Goal: Find specific page/section: Find specific page/section

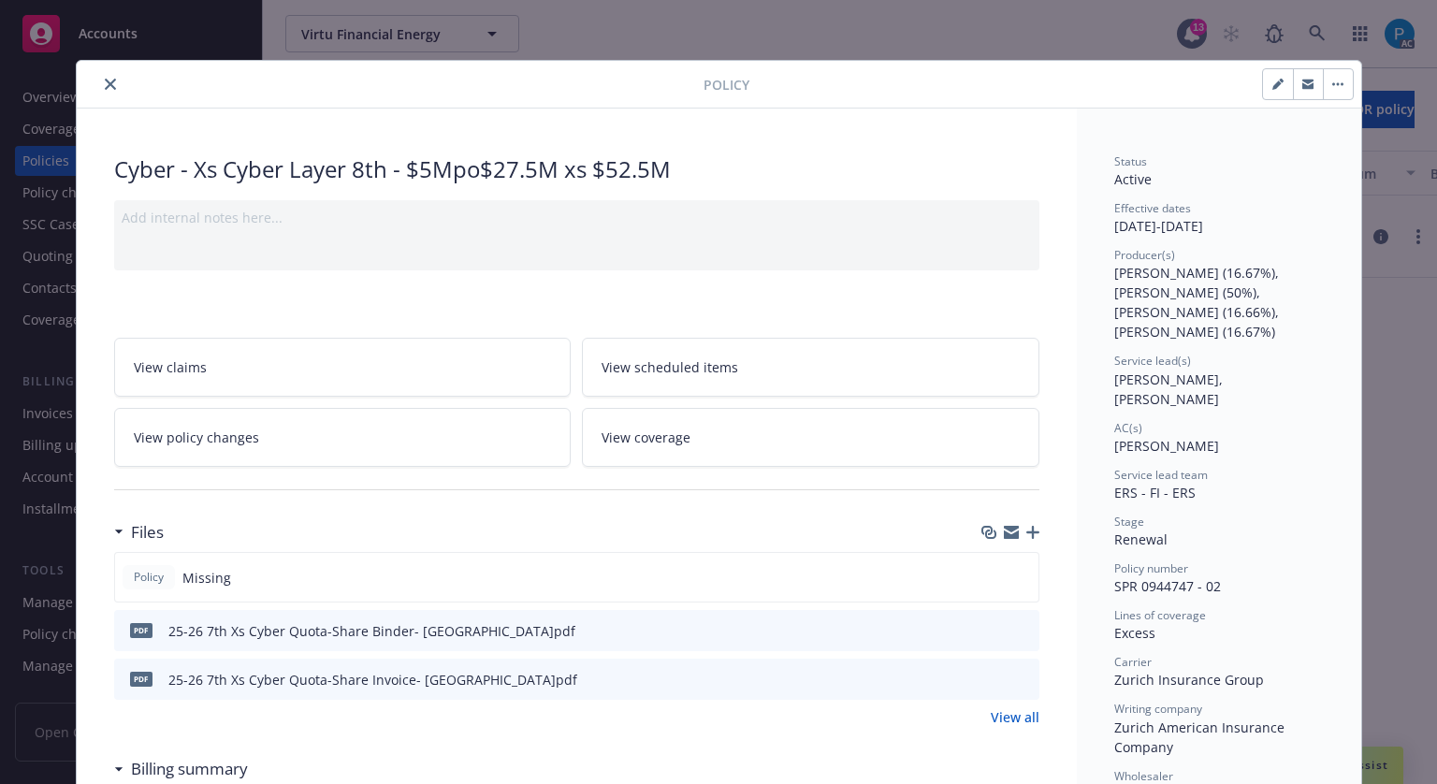
click at [105, 80] on icon "close" at bounding box center [110, 84] width 11 height 11
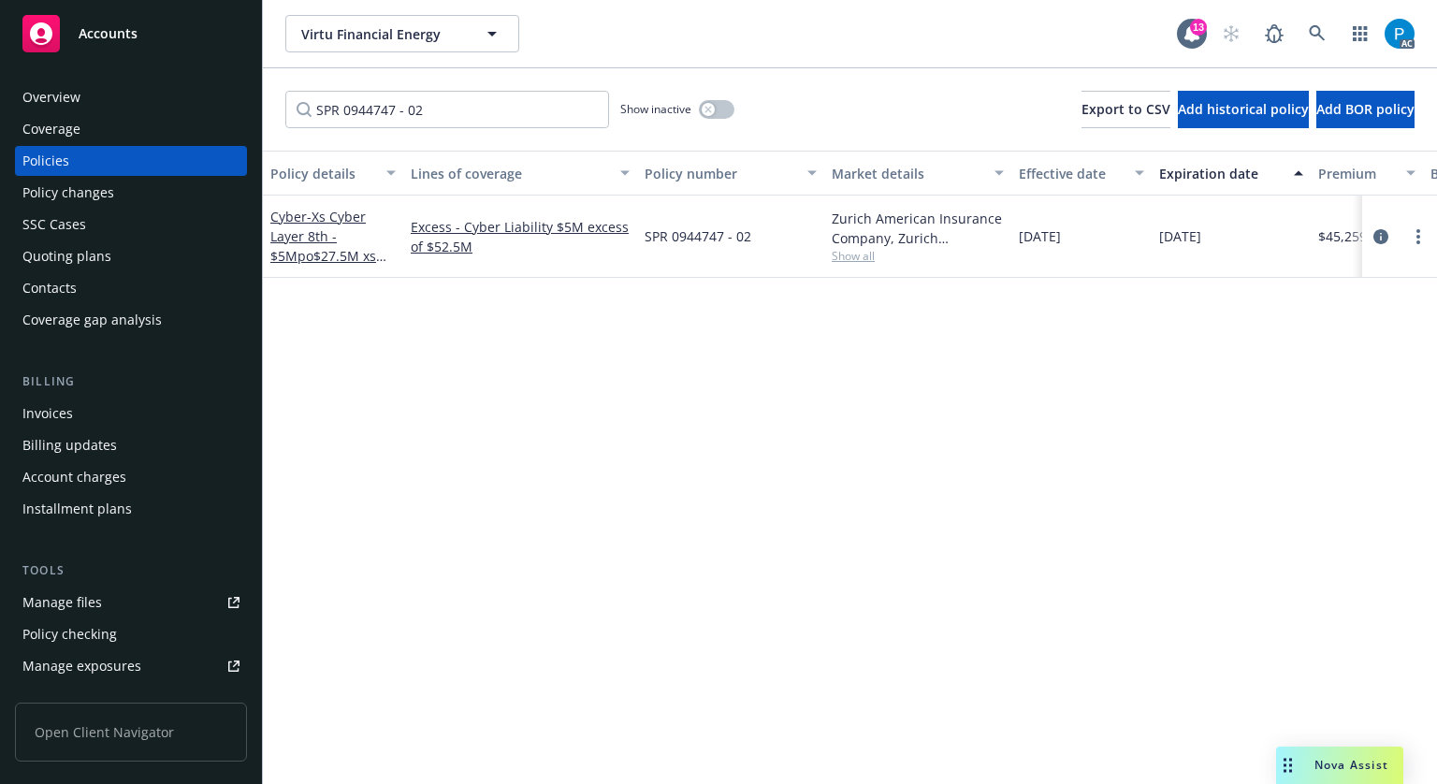
click at [133, 30] on span "Accounts" at bounding box center [108, 33] width 59 height 15
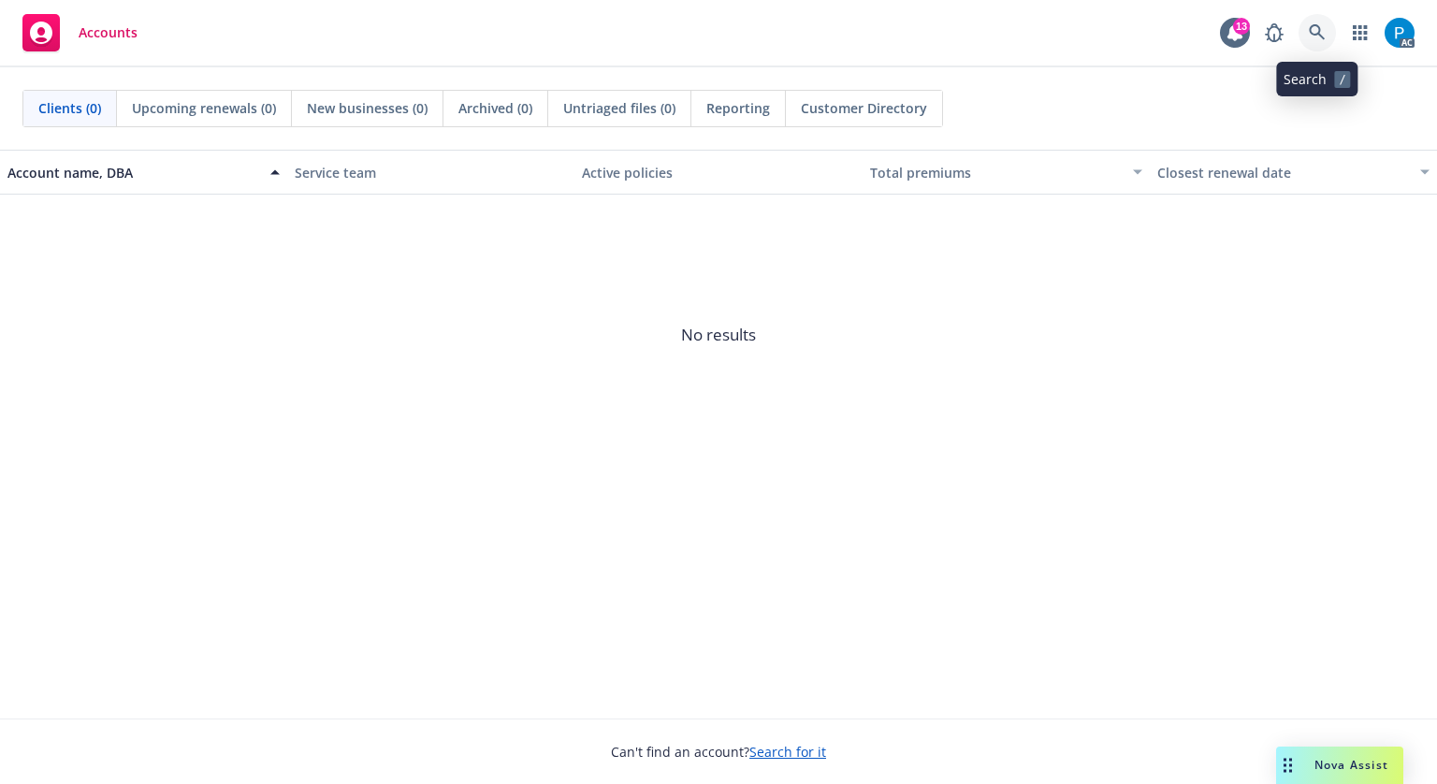
click at [1319, 33] on icon at bounding box center [1317, 32] width 16 height 16
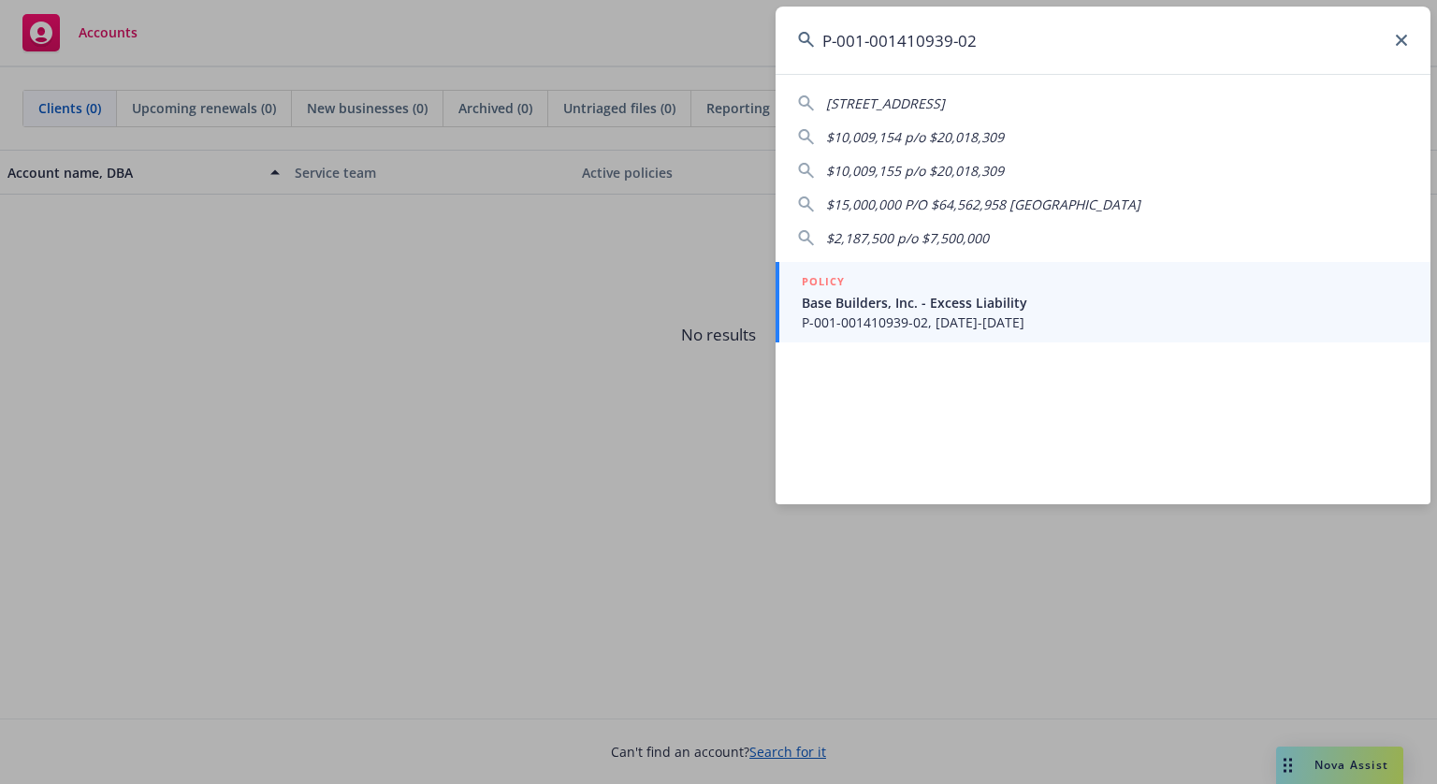
type input "P-001-001410939-02"
click at [940, 291] on div "POLICY" at bounding box center [1105, 282] width 606 height 21
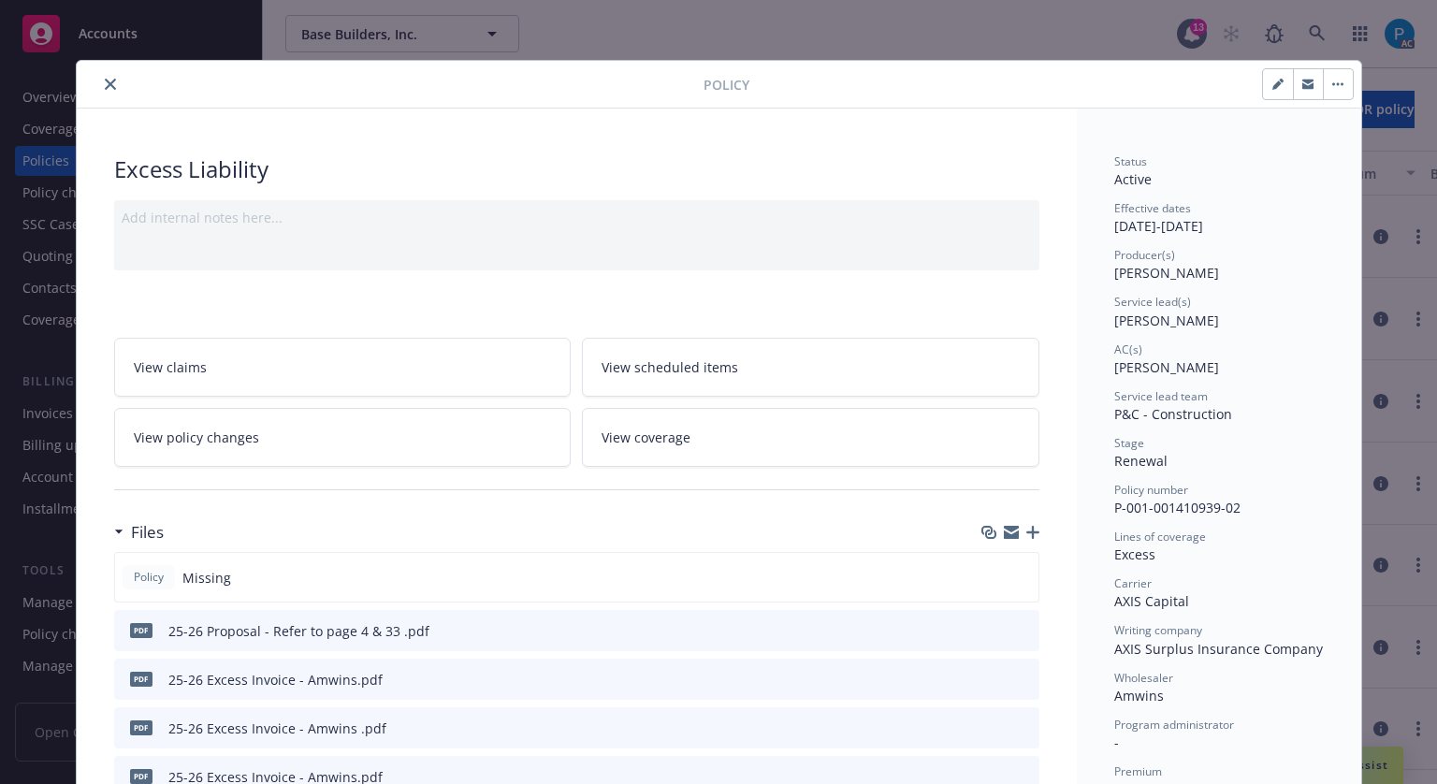
click at [99, 92] on button "close" at bounding box center [110, 84] width 22 height 22
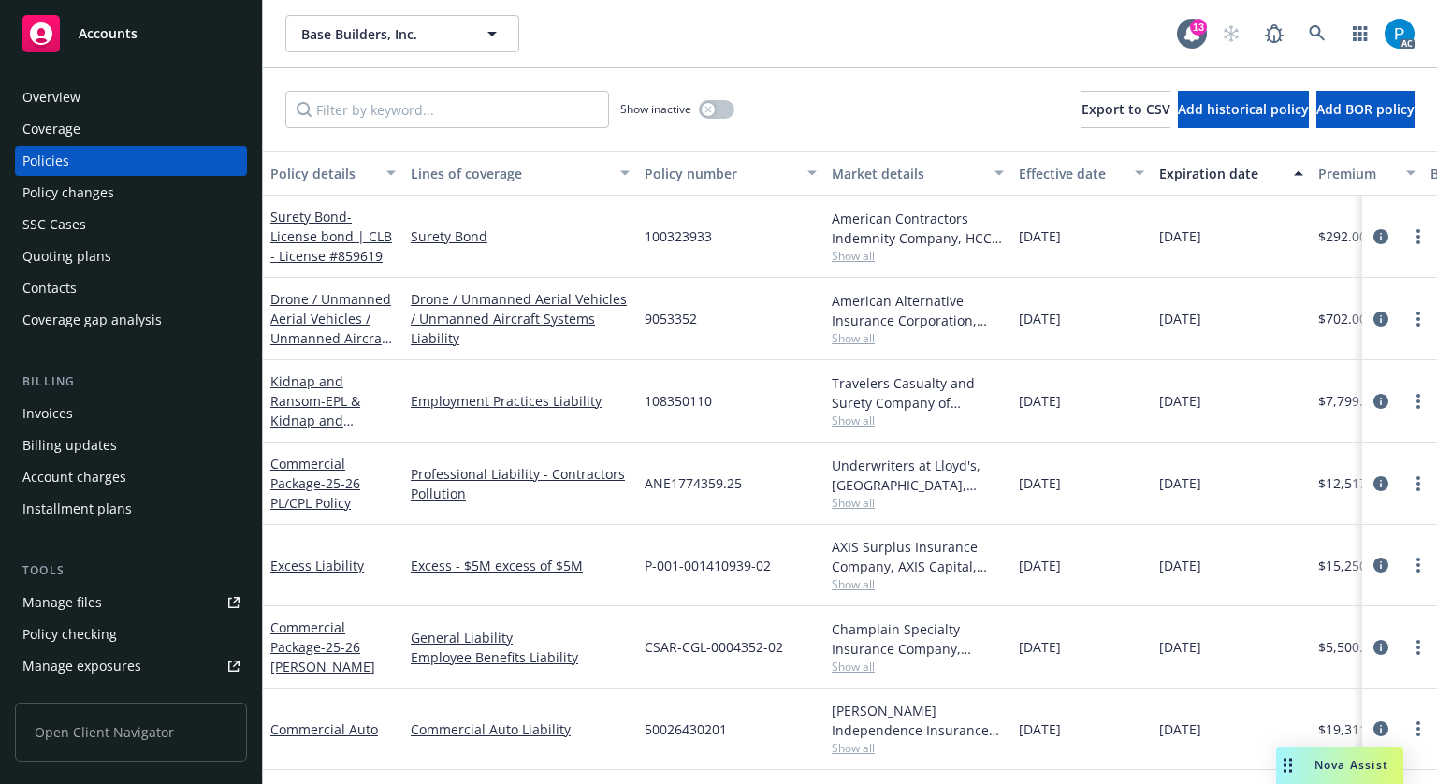
click at [77, 430] on div "Invoices Billing updates Account charges Installment plans" at bounding box center [131, 461] width 232 height 125
click at [79, 415] on div "Invoices" at bounding box center [130, 414] width 217 height 30
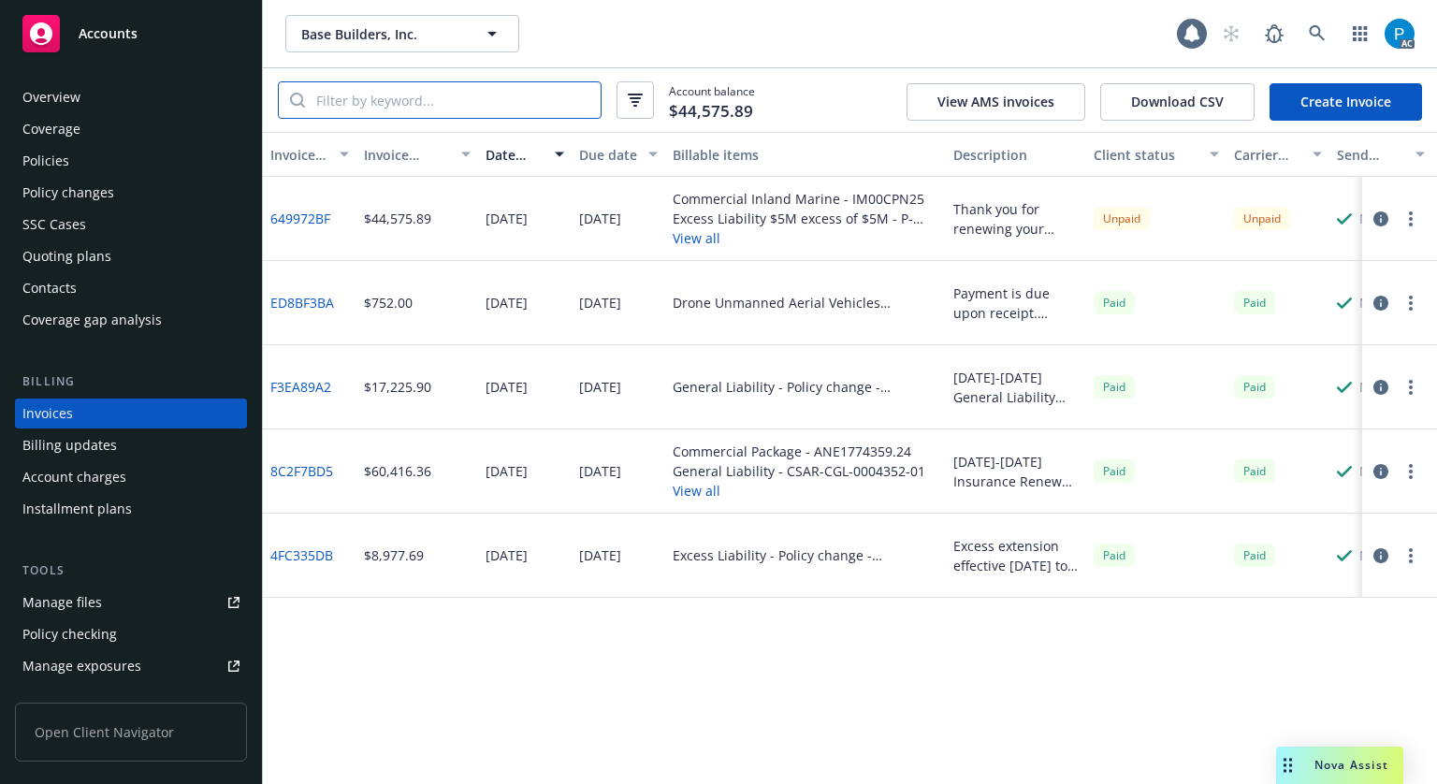
click at [461, 85] on input "search" at bounding box center [453, 100] width 296 height 36
paste input "P-001-001410939-02"
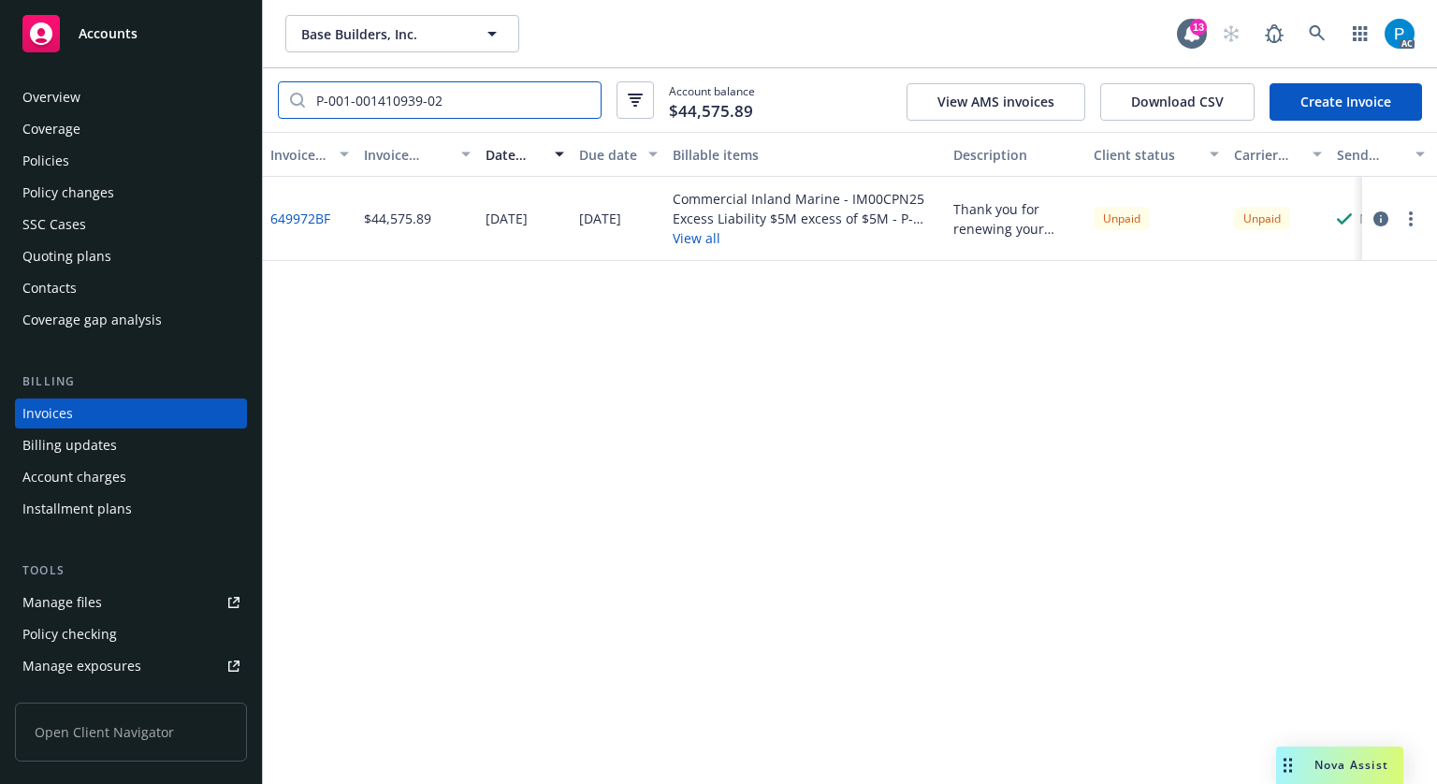
type input "P-001-001410939-02"
click at [75, 156] on div "Policies" at bounding box center [130, 161] width 217 height 30
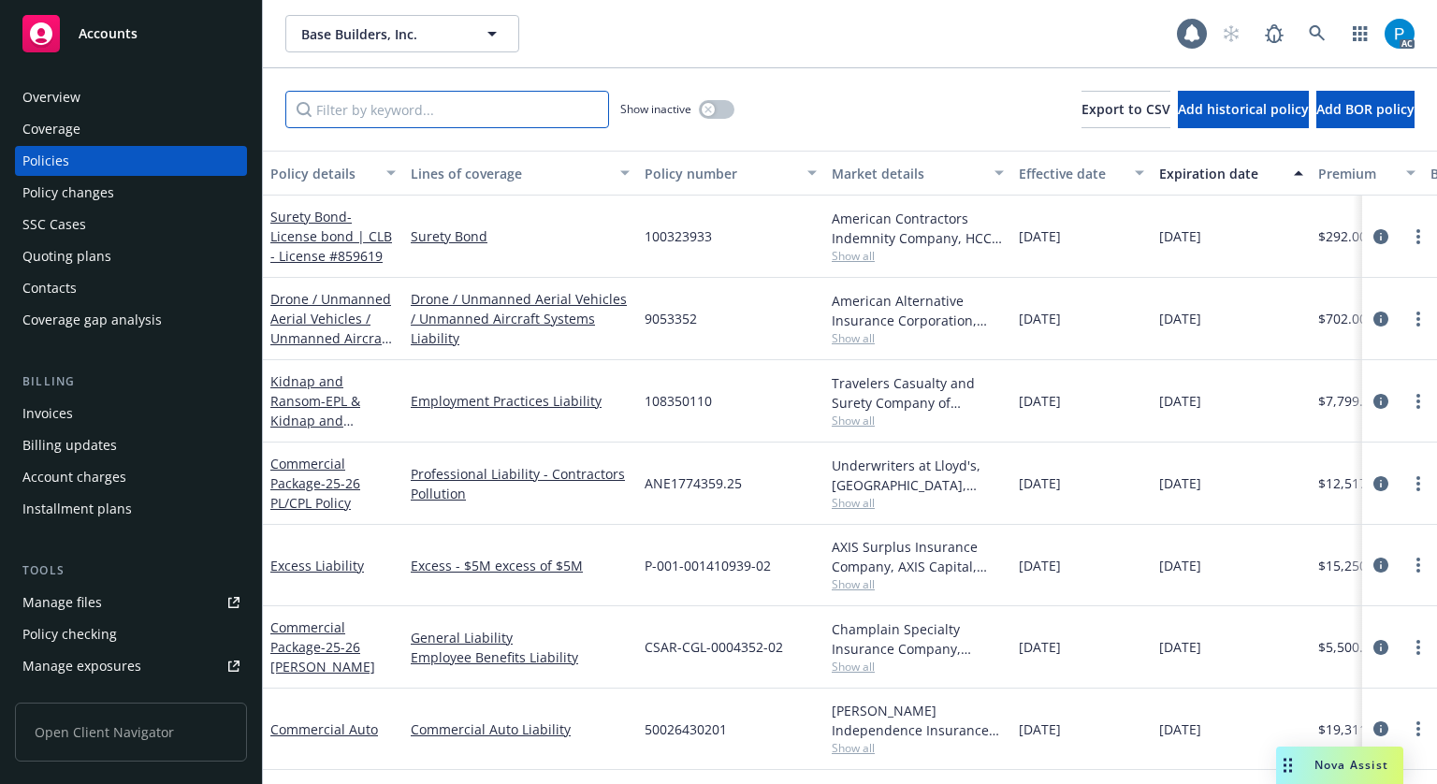
click at [474, 104] on input "Filter by keyword..." at bounding box center [447, 109] width 324 height 37
paste input "P-001-001410939-02"
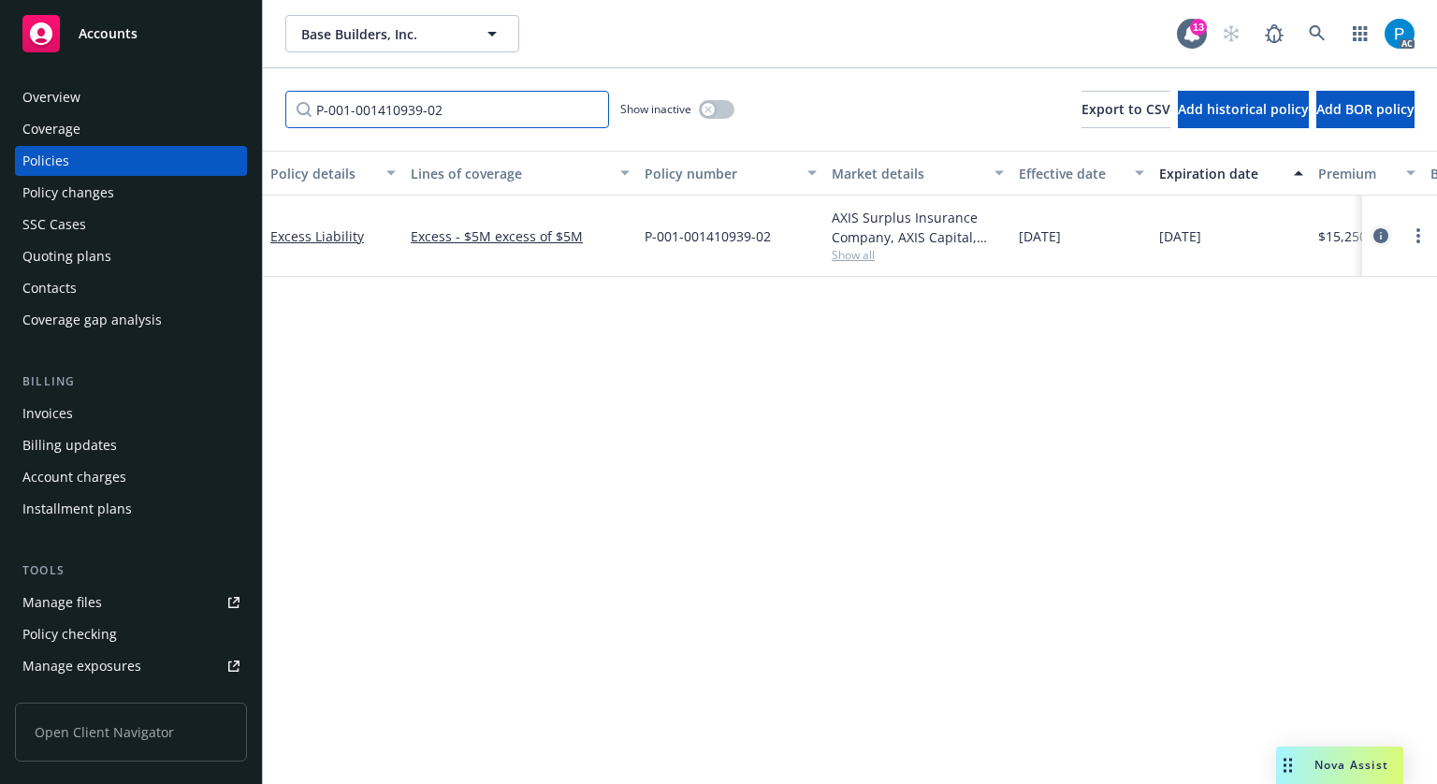
type input "P-001-001410939-02"
click at [1374, 235] on icon "circleInformation" at bounding box center [1381, 235] width 15 height 15
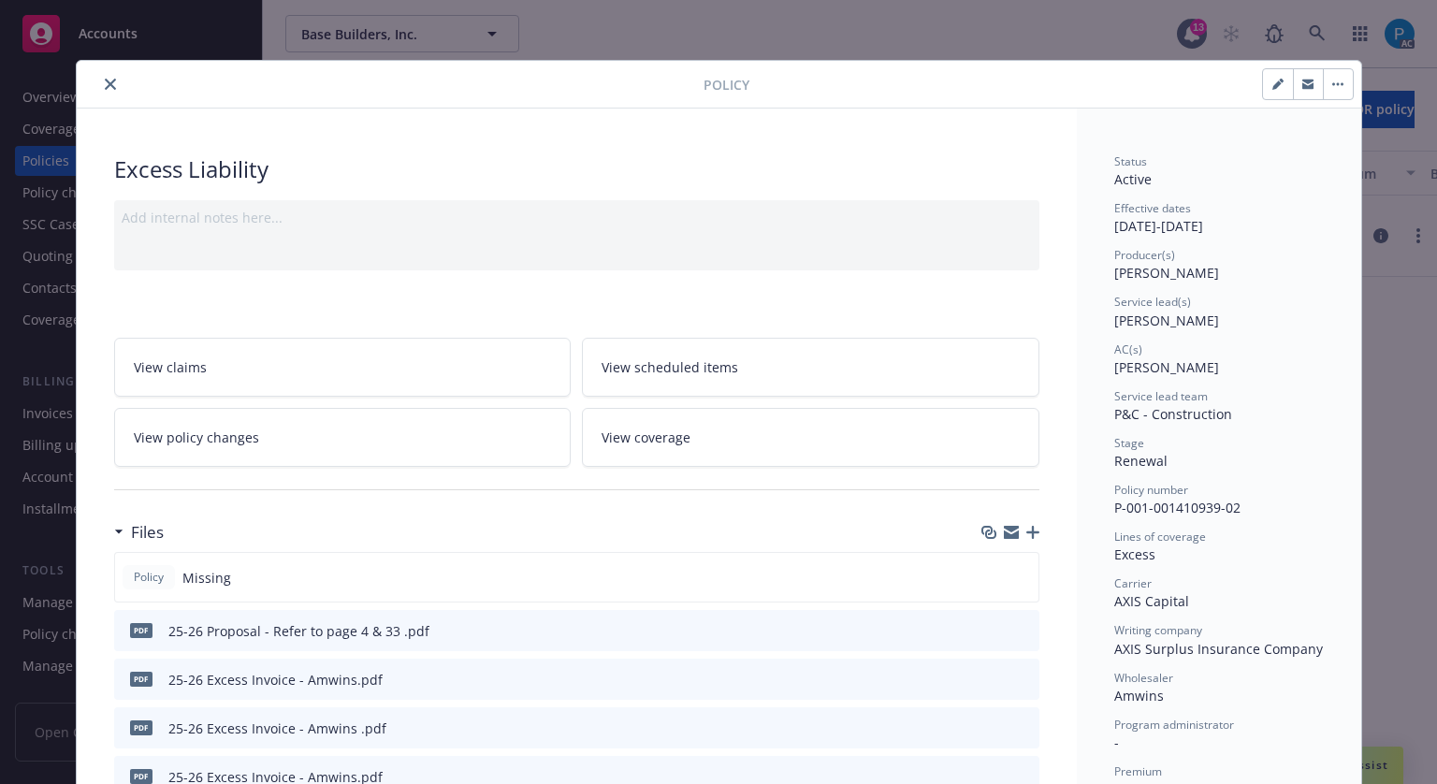
scroll to position [56, 0]
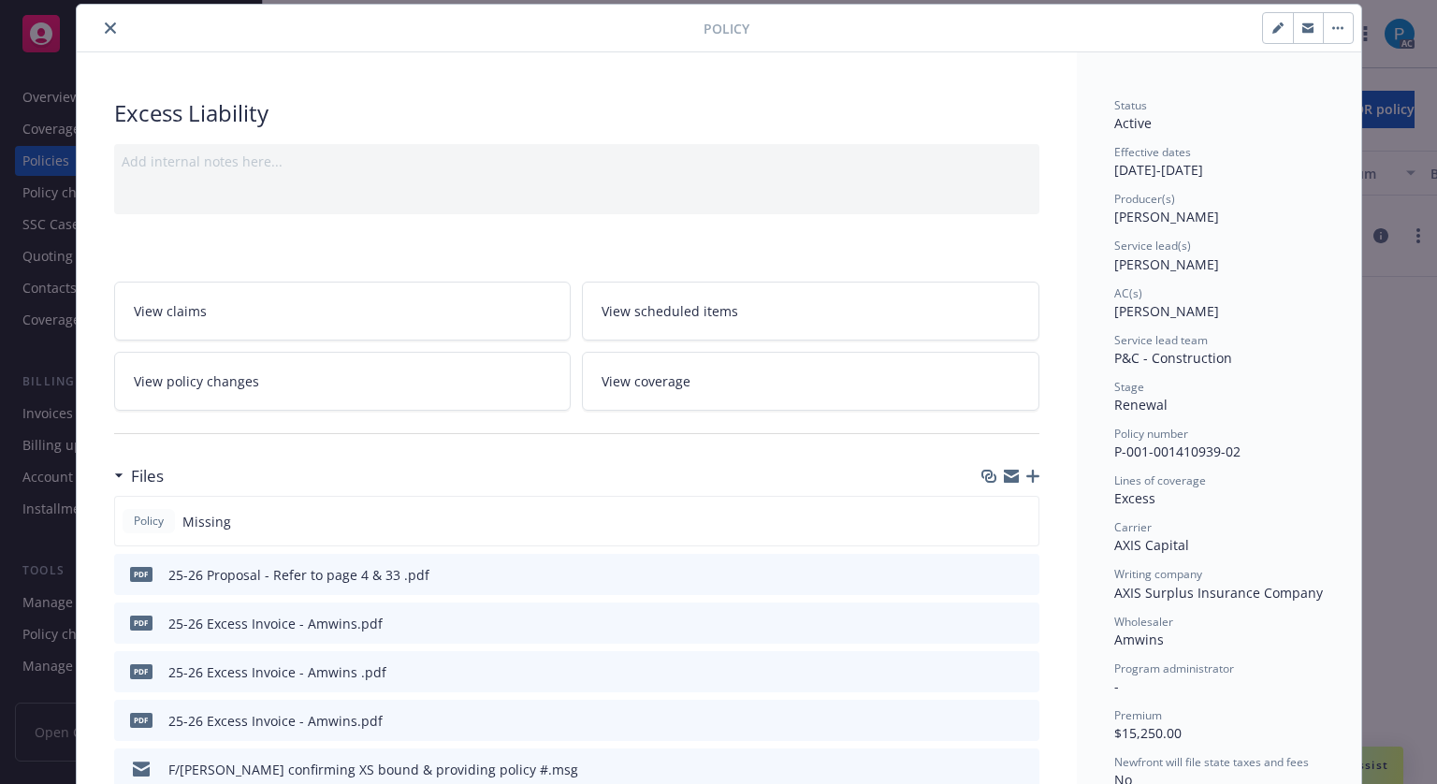
click at [105, 26] on icon "close" at bounding box center [110, 27] width 11 height 11
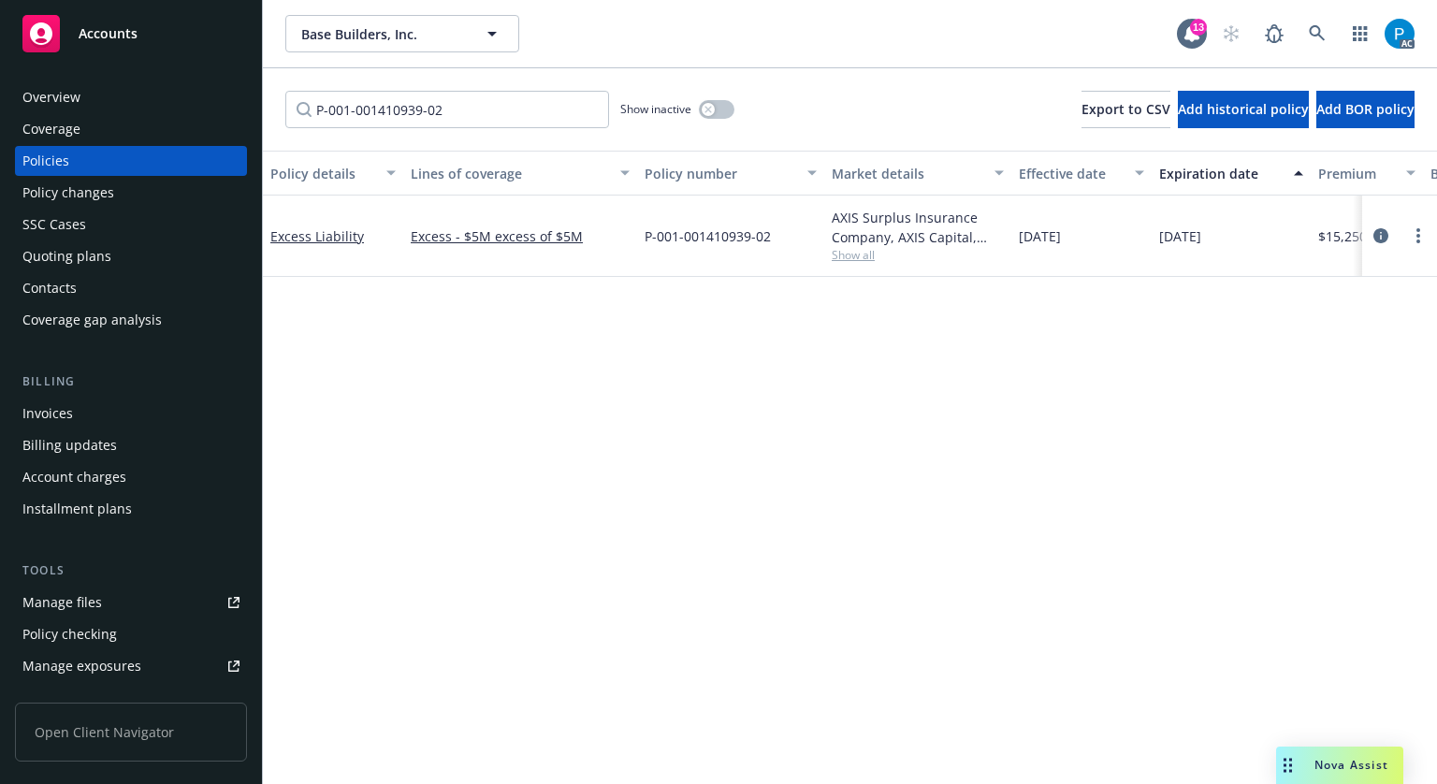
click at [125, 38] on span "Accounts" at bounding box center [108, 33] width 59 height 15
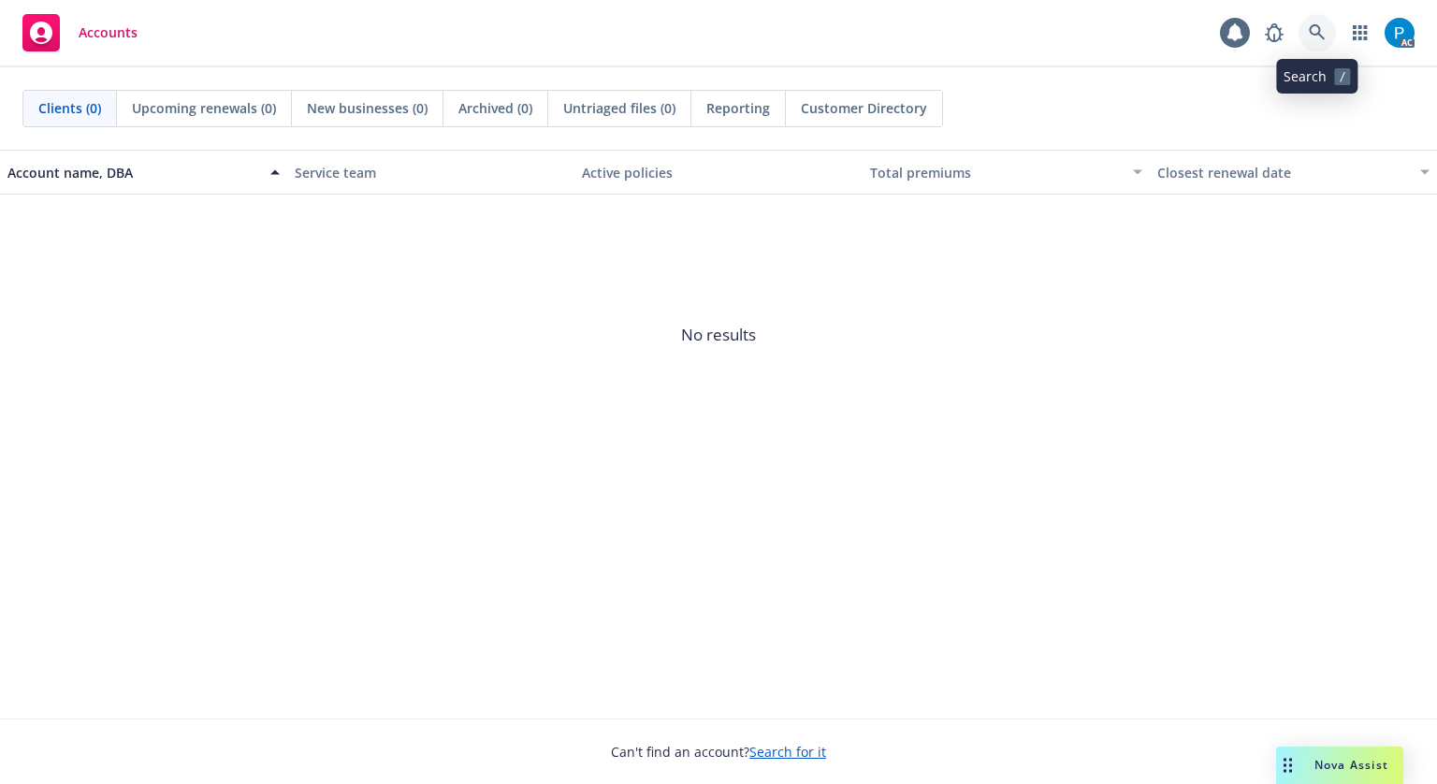
click at [1324, 22] on link at bounding box center [1317, 32] width 37 height 37
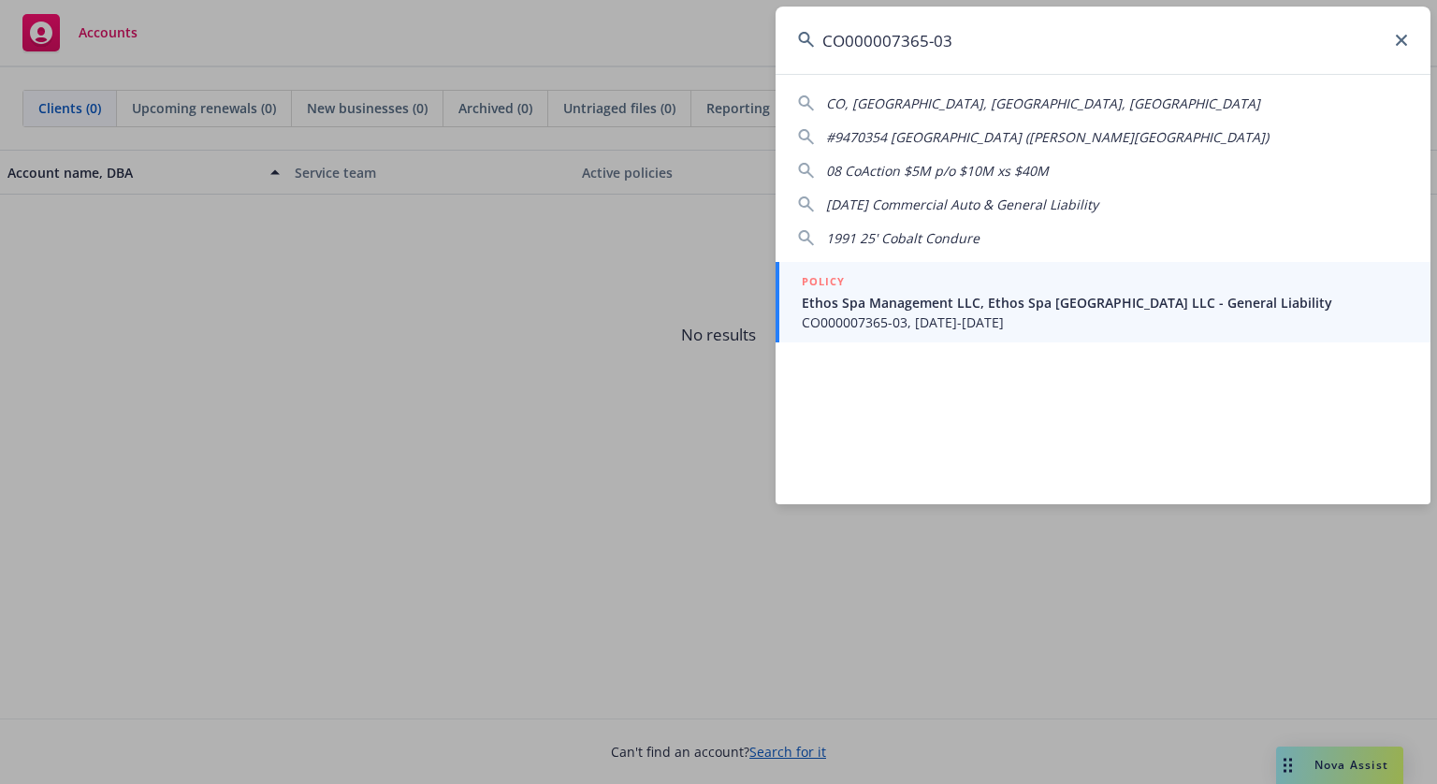
type input "CO000007365-03"
click at [932, 311] on span "Ethos Spa Management LLC, Ethos Spa [GEOGRAPHIC_DATA] LLC - General Liability" at bounding box center [1105, 303] width 606 height 20
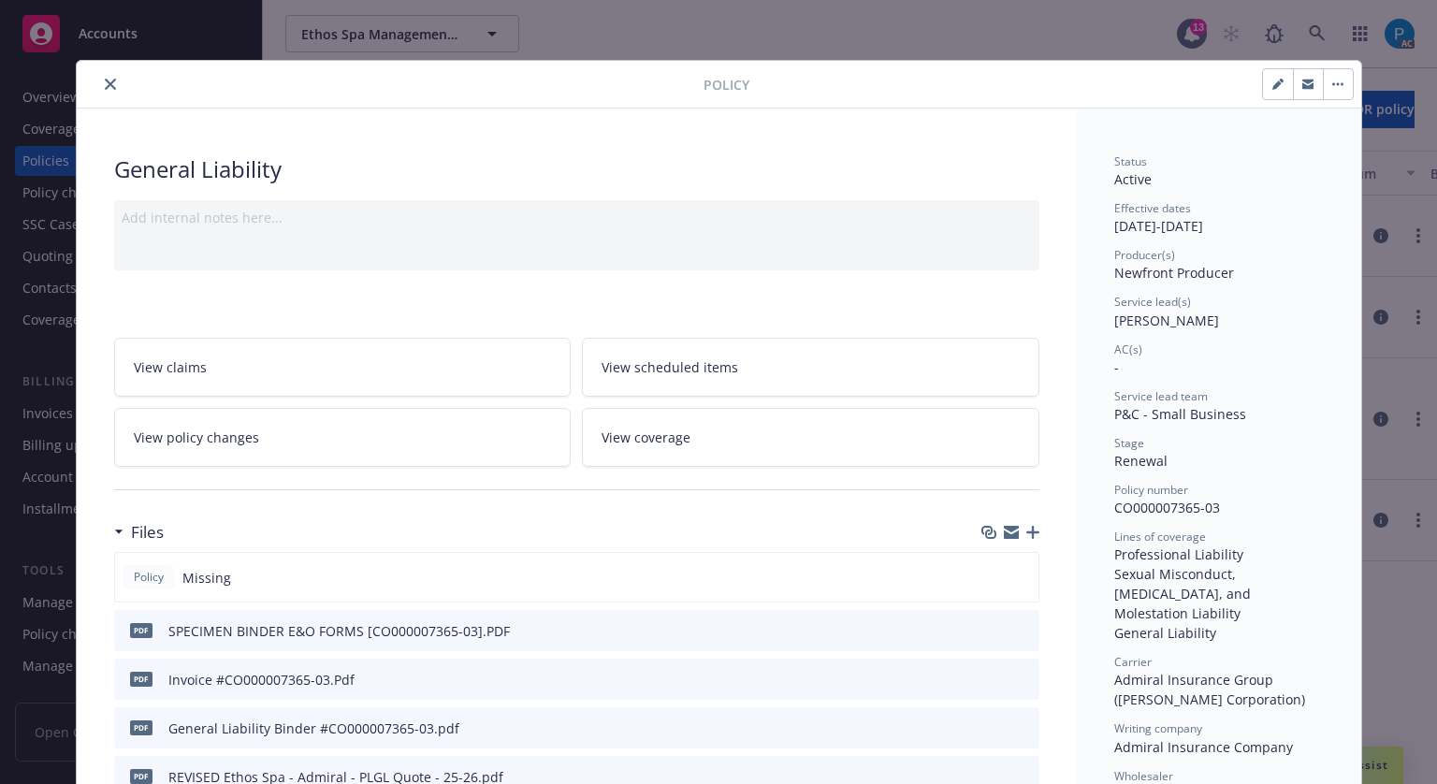
click at [105, 89] on icon "close" at bounding box center [110, 84] width 11 height 11
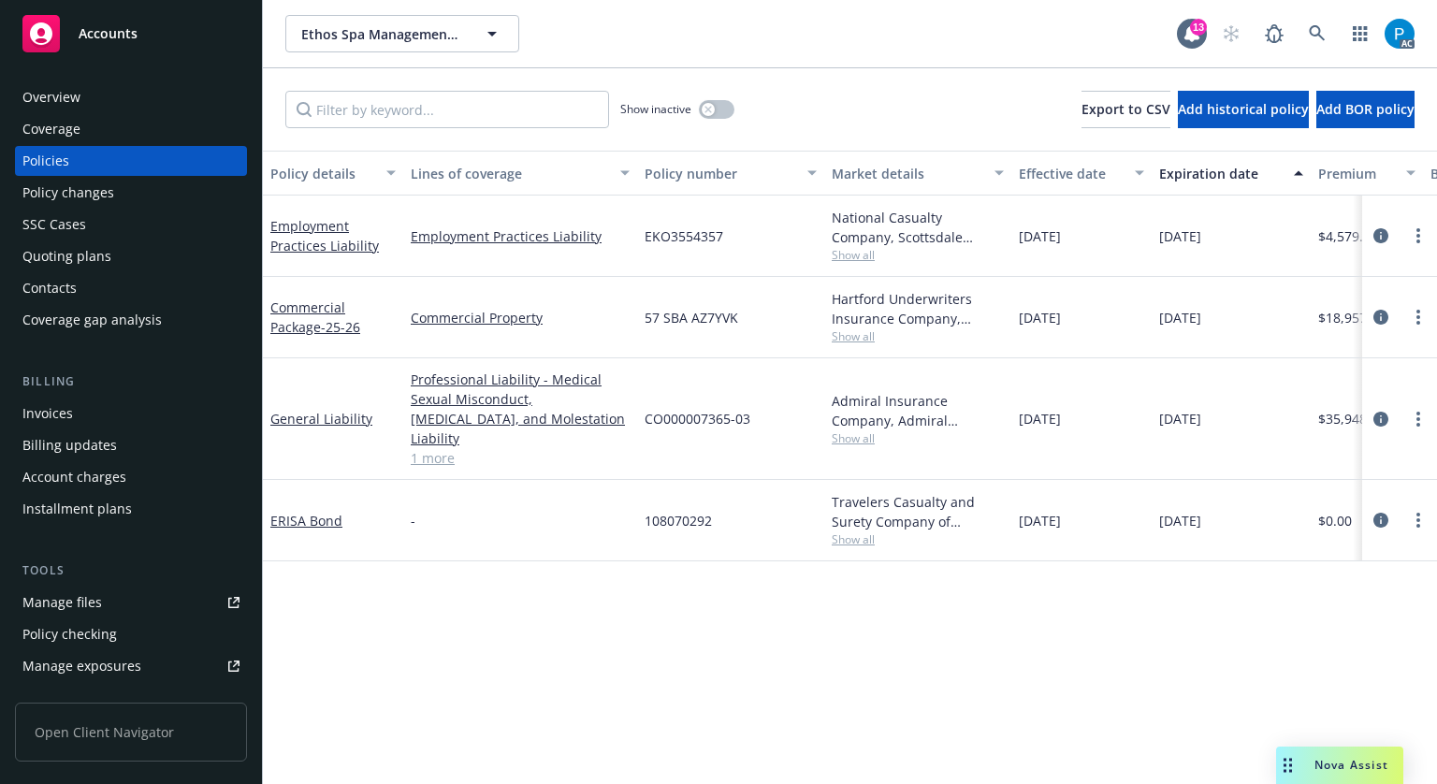
click at [71, 407] on div "Invoices" at bounding box center [47, 414] width 51 height 30
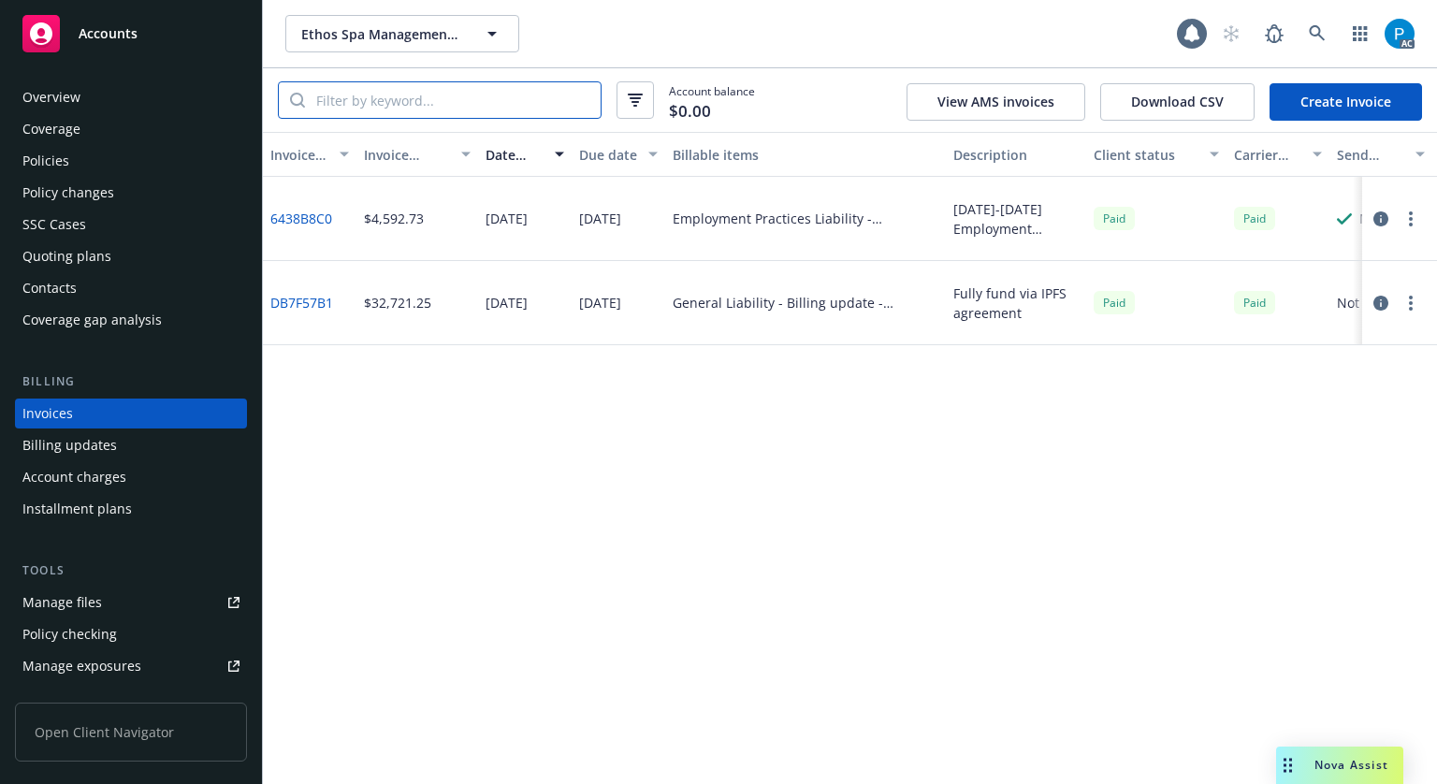
click at [430, 98] on input "search" at bounding box center [453, 100] width 296 height 36
paste input "CO000007365-03"
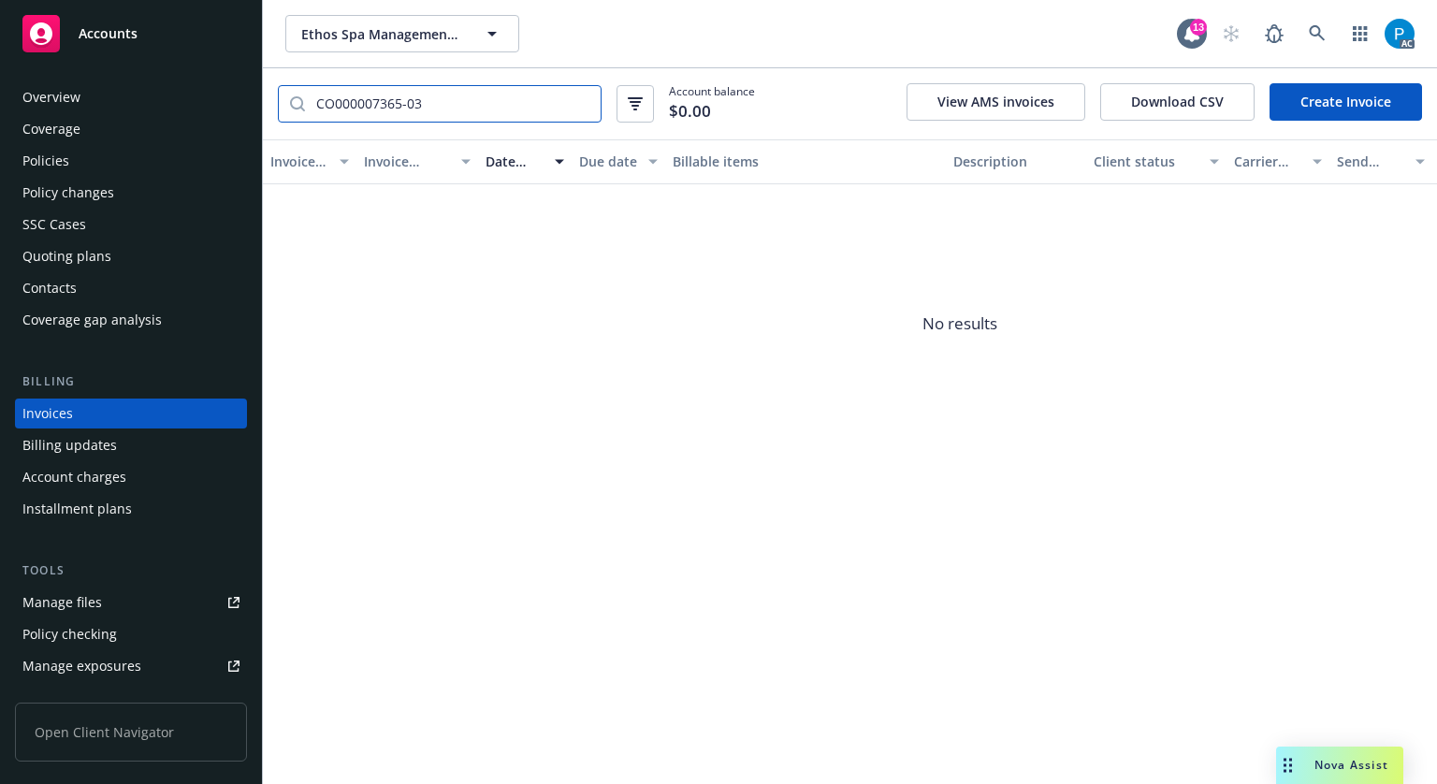
type input "CO000007365-03"
click at [88, 162] on div "Policies" at bounding box center [130, 161] width 217 height 30
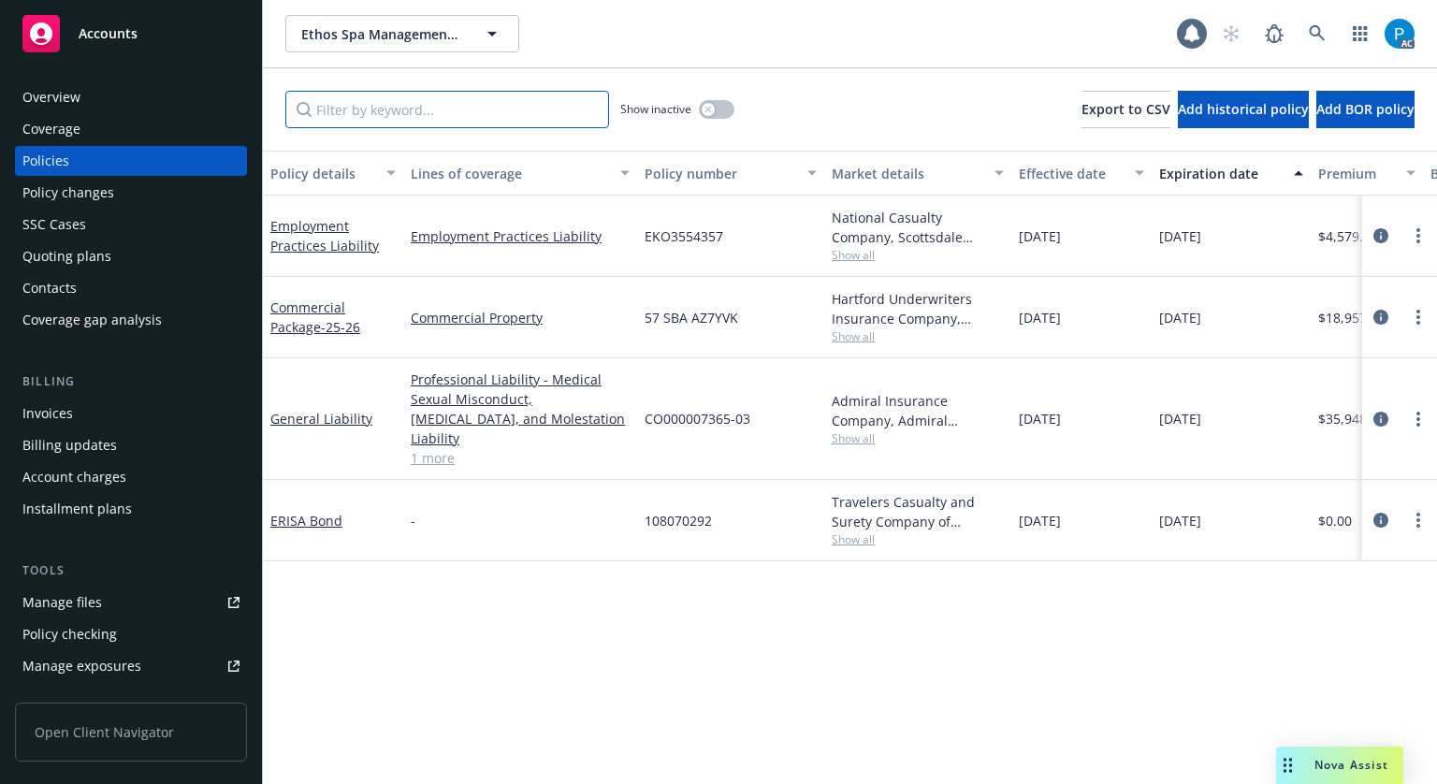
click at [480, 112] on input "Filter by keyword..." at bounding box center [447, 109] width 324 height 37
paste input "CO000007365-03"
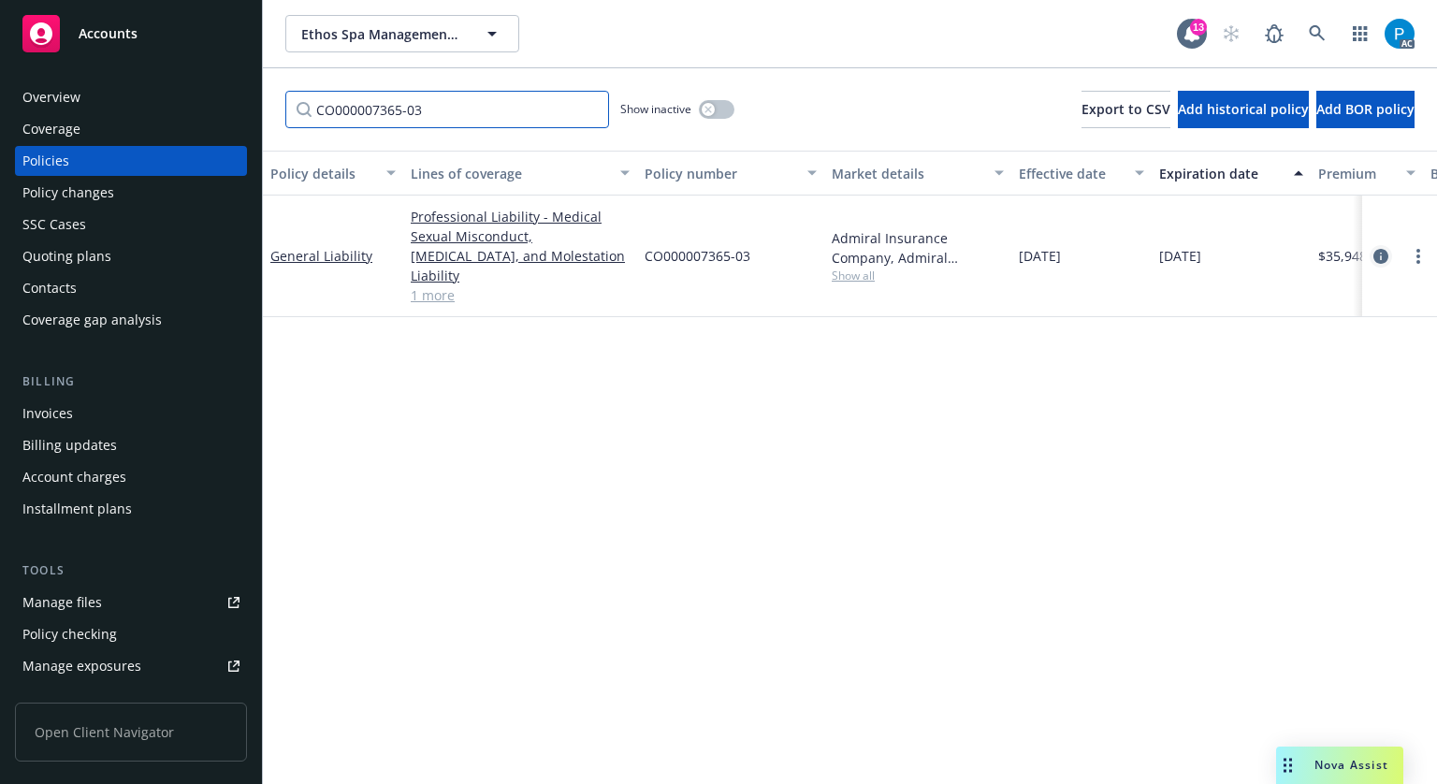
type input "CO000007365-03"
click at [1374, 249] on icon "circleInformation" at bounding box center [1381, 256] width 15 height 15
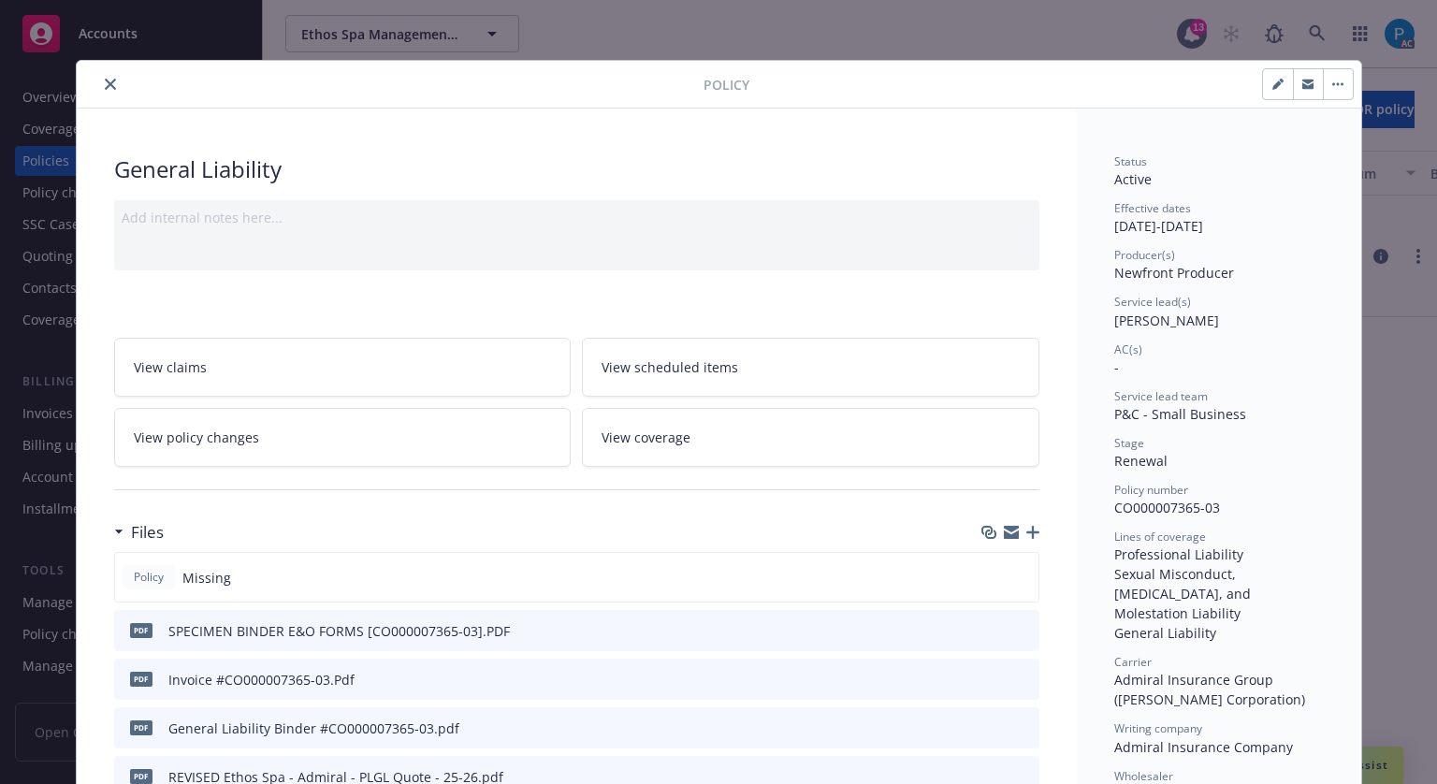
click at [105, 85] on icon "close" at bounding box center [110, 84] width 11 height 11
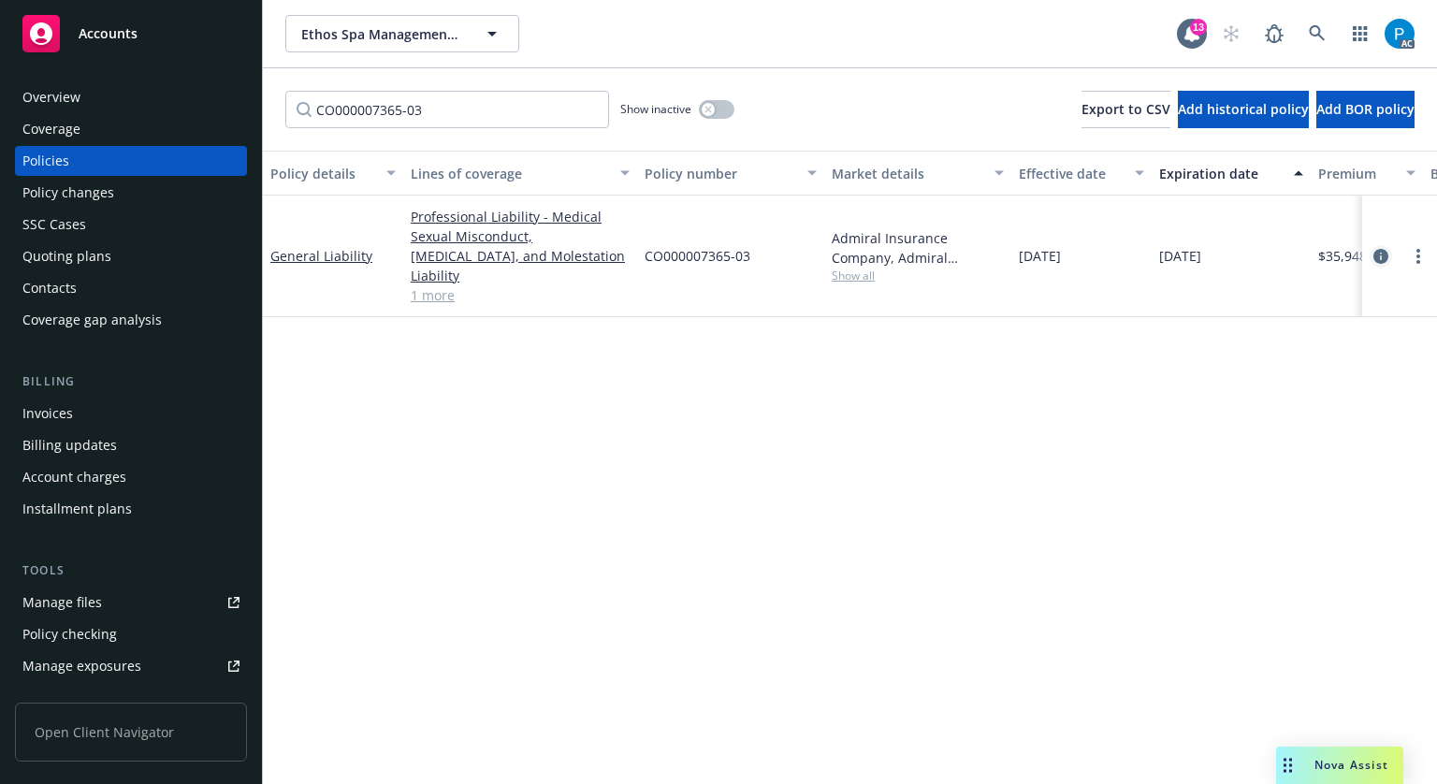
click at [1374, 249] on icon "circleInformation" at bounding box center [1381, 256] width 15 height 15
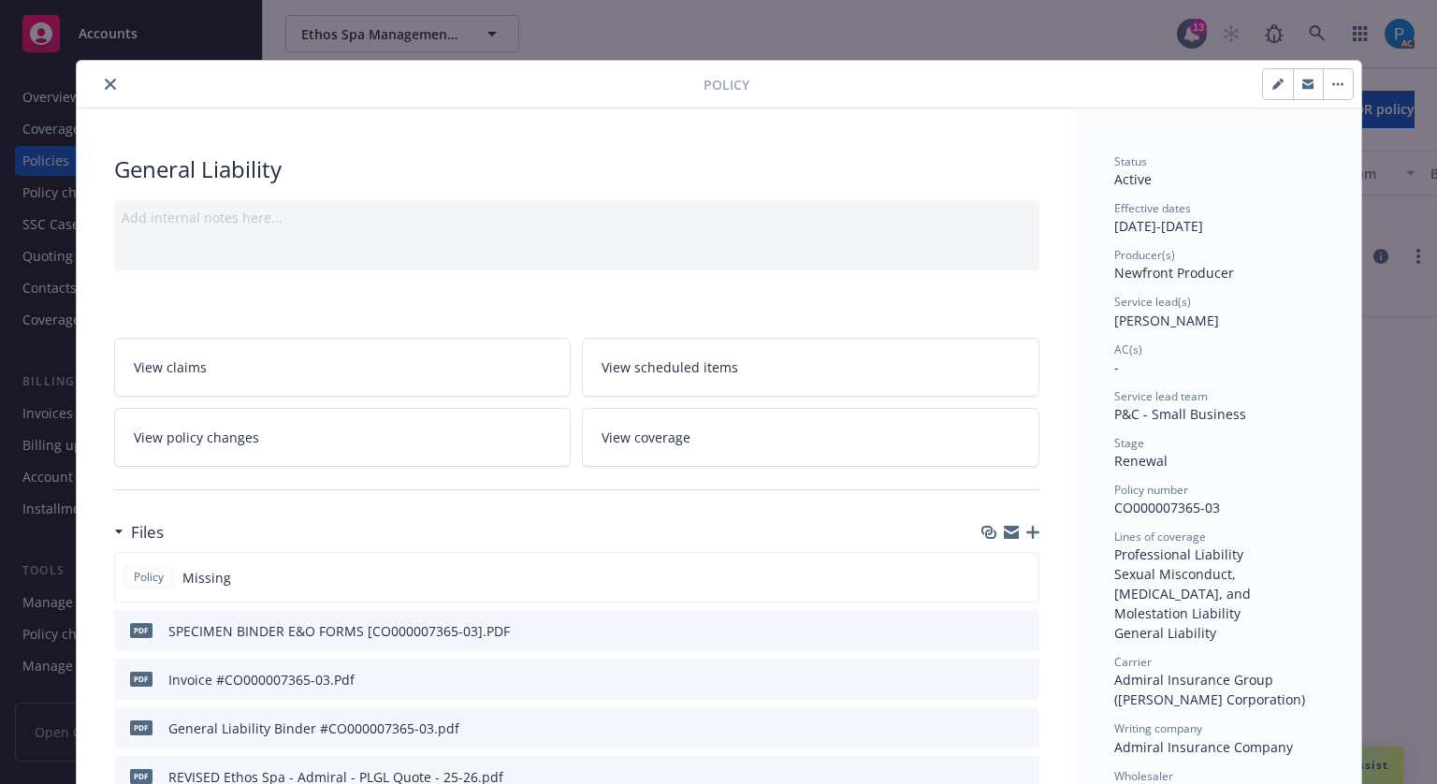
scroll to position [56, 0]
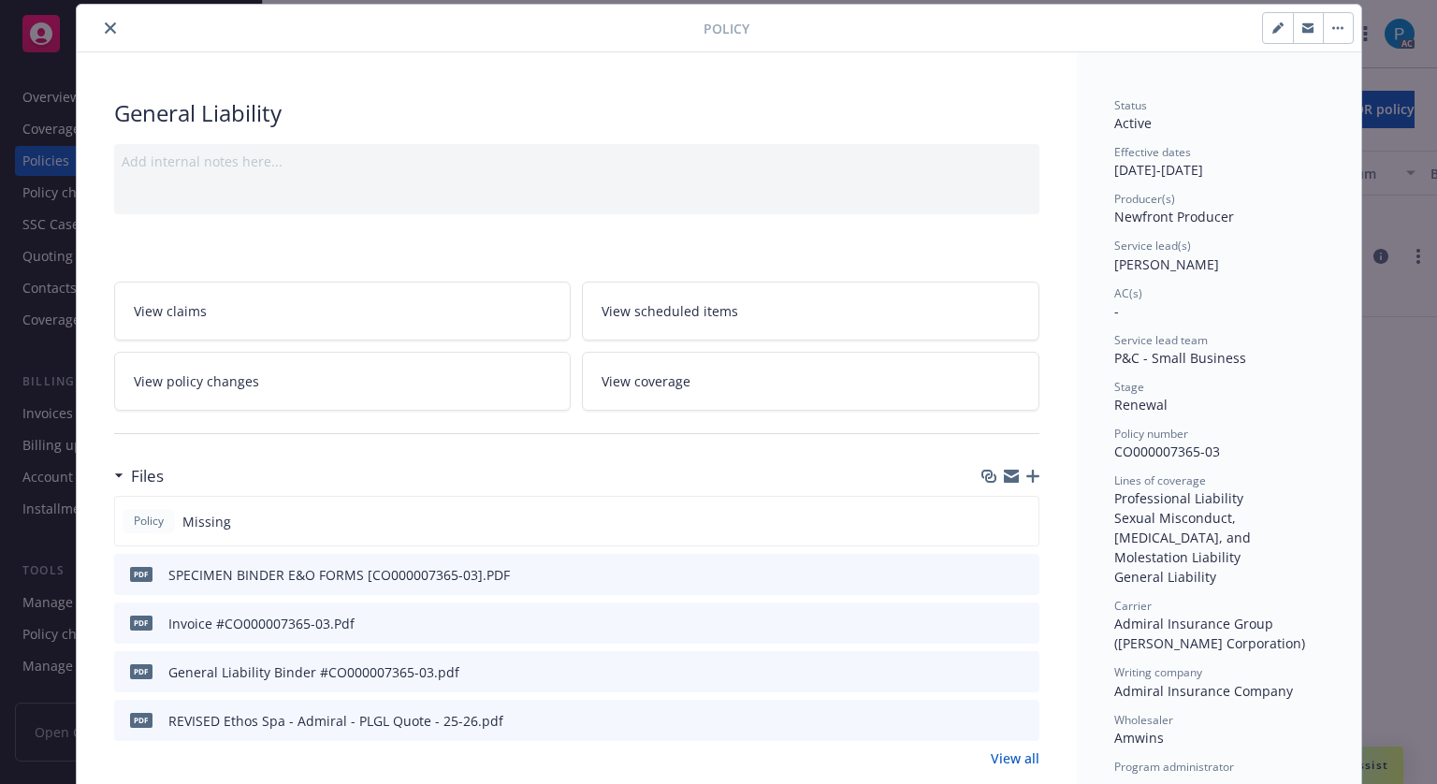
click at [103, 14] on div "Policy" at bounding box center [719, 29] width 1285 height 48
click at [105, 30] on icon "close" at bounding box center [110, 27] width 11 height 11
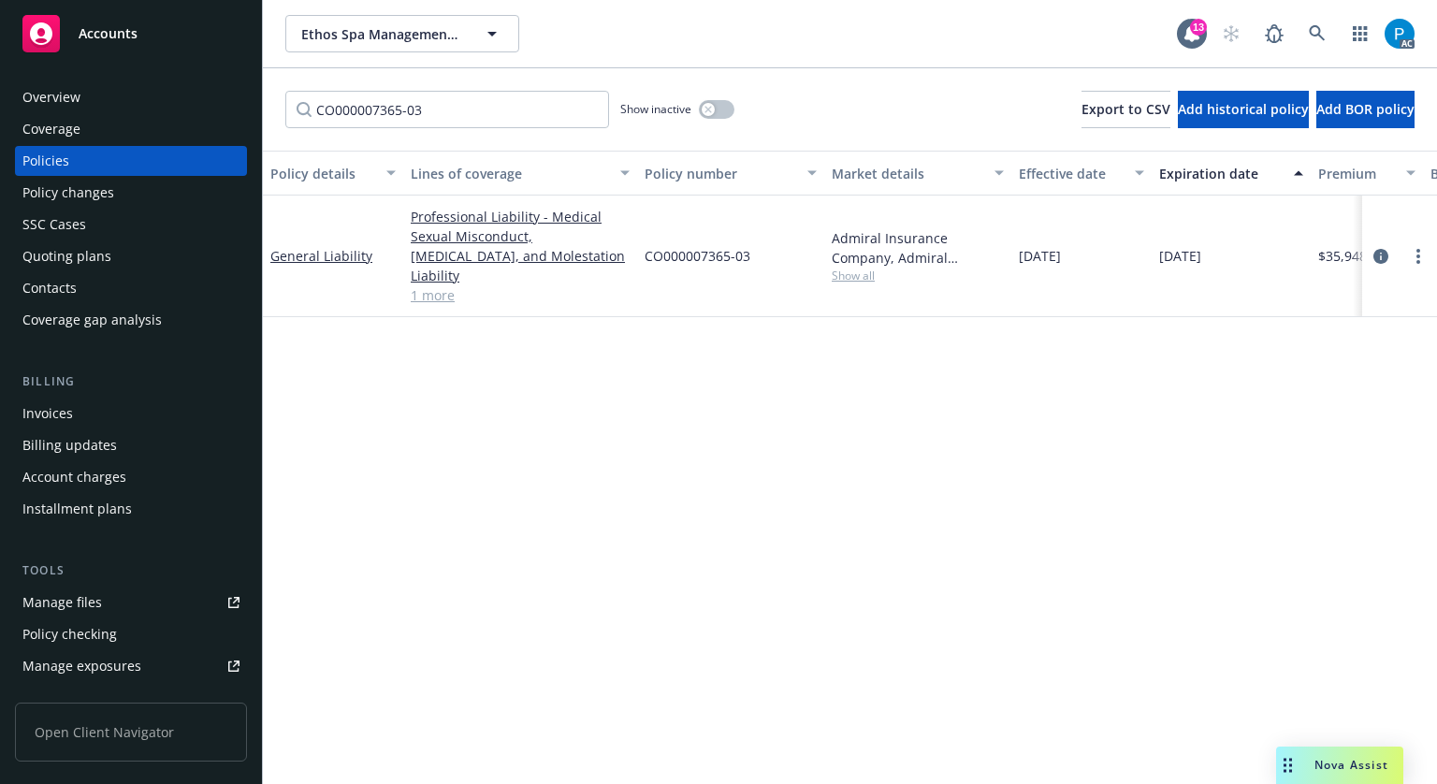
click at [75, 102] on div "Overview" at bounding box center [51, 97] width 58 height 30
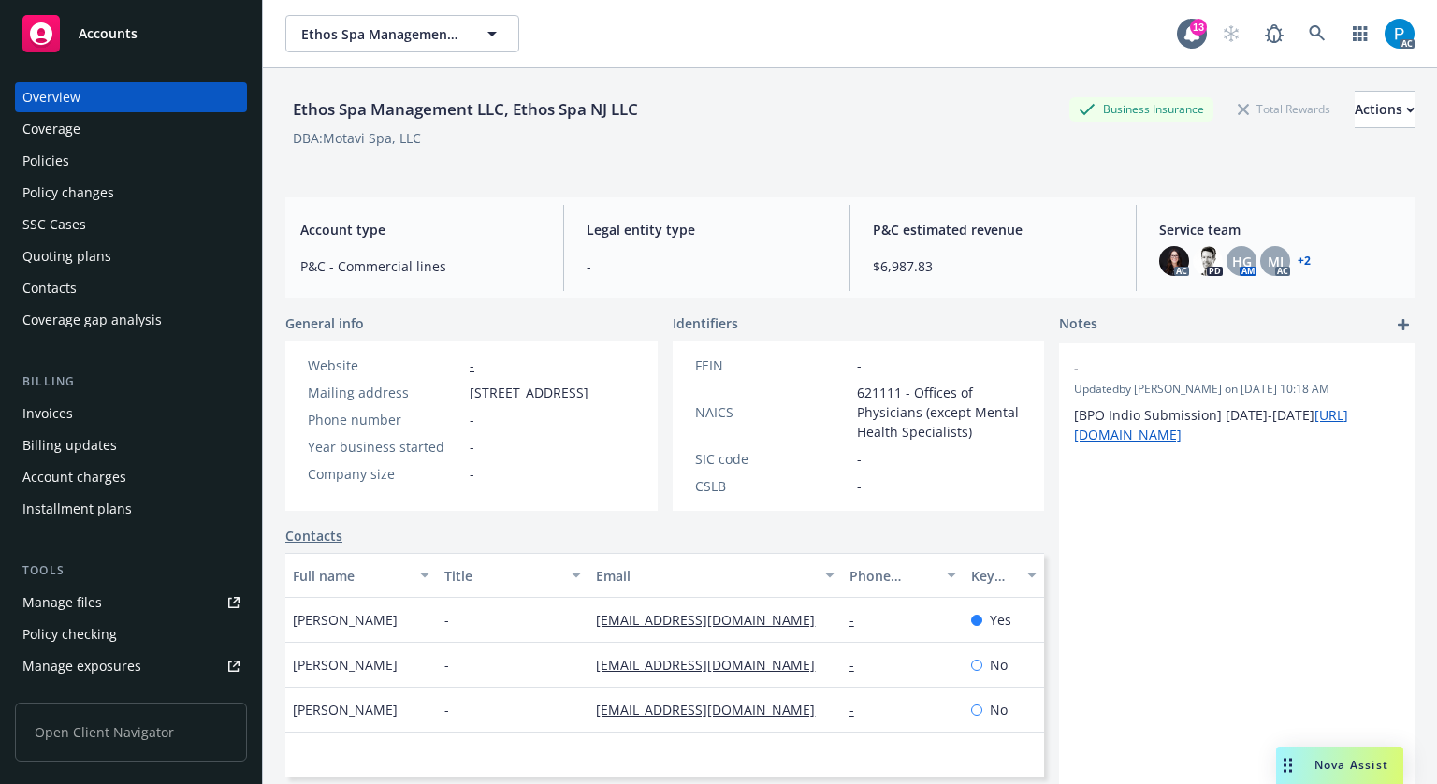
click at [1301, 255] on div "AC PD HG AM MJ AC + 2" at bounding box center [1279, 261] width 240 height 30
click at [1298, 261] on link "+ 2" at bounding box center [1304, 260] width 13 height 11
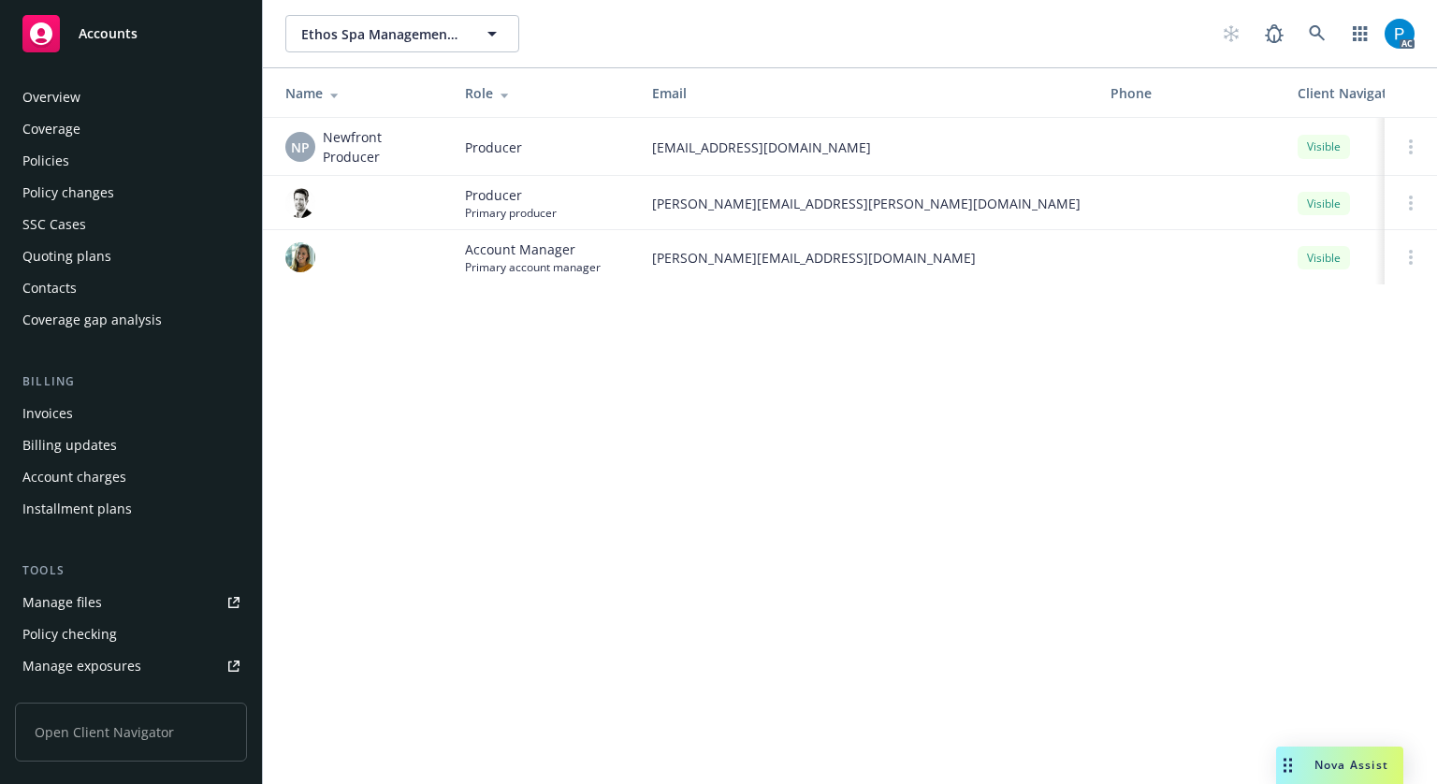
scroll to position [434, 0]
